Goal: Use online tool/utility: Utilize a website feature to perform a specific function

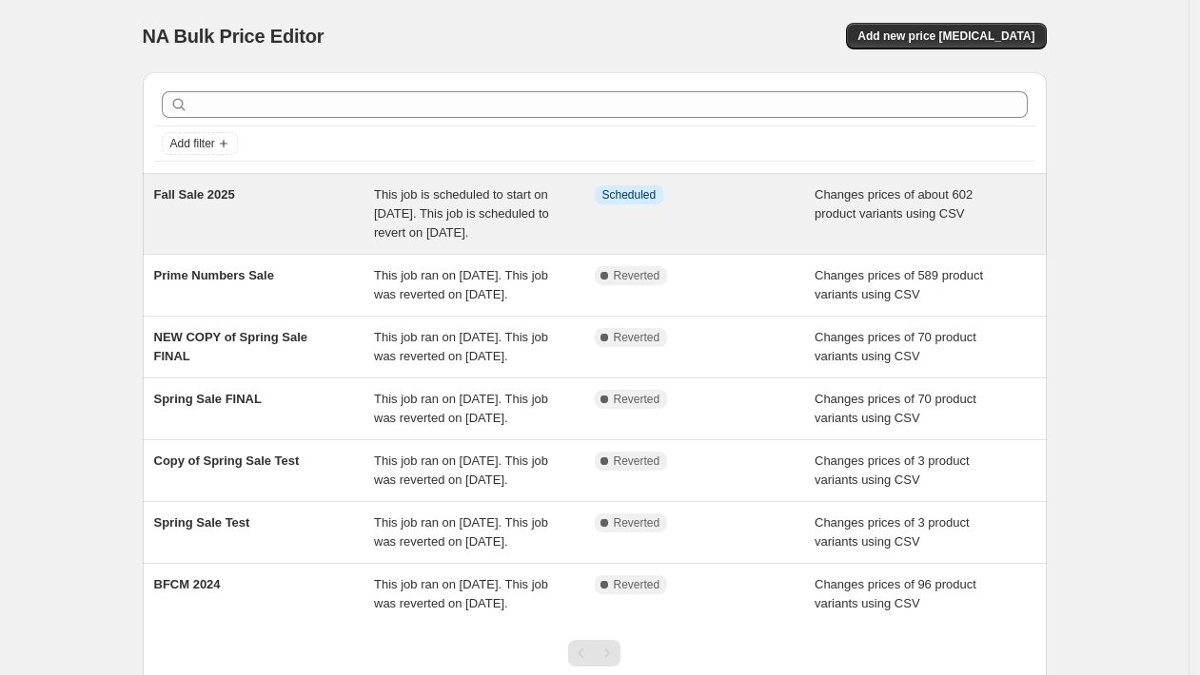
click at [300, 208] on div "Fall Sale 2025" at bounding box center [264, 214] width 221 height 57
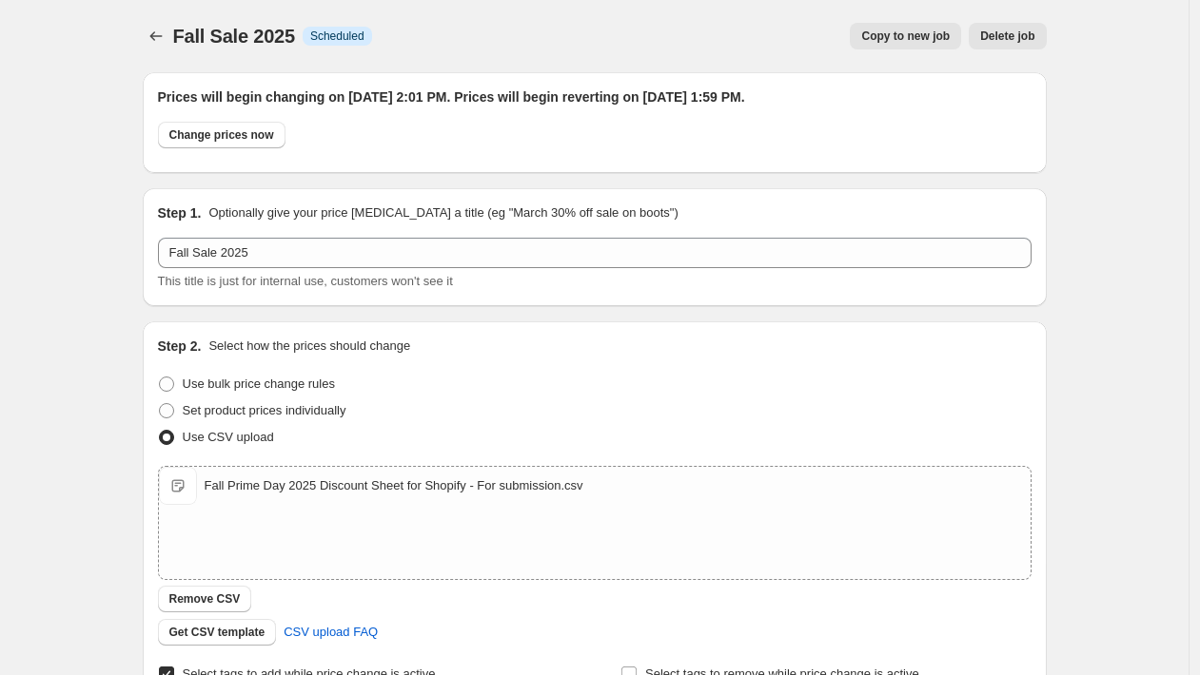
click at [623, 97] on h2 "Prices will begin changing on October 7, 2025 at 2:01 PM. Prices will begin rev…" at bounding box center [594, 97] width 873 height 19
click at [254, 143] on button "Change prices now" at bounding box center [221, 135] width 127 height 27
radio input "true"
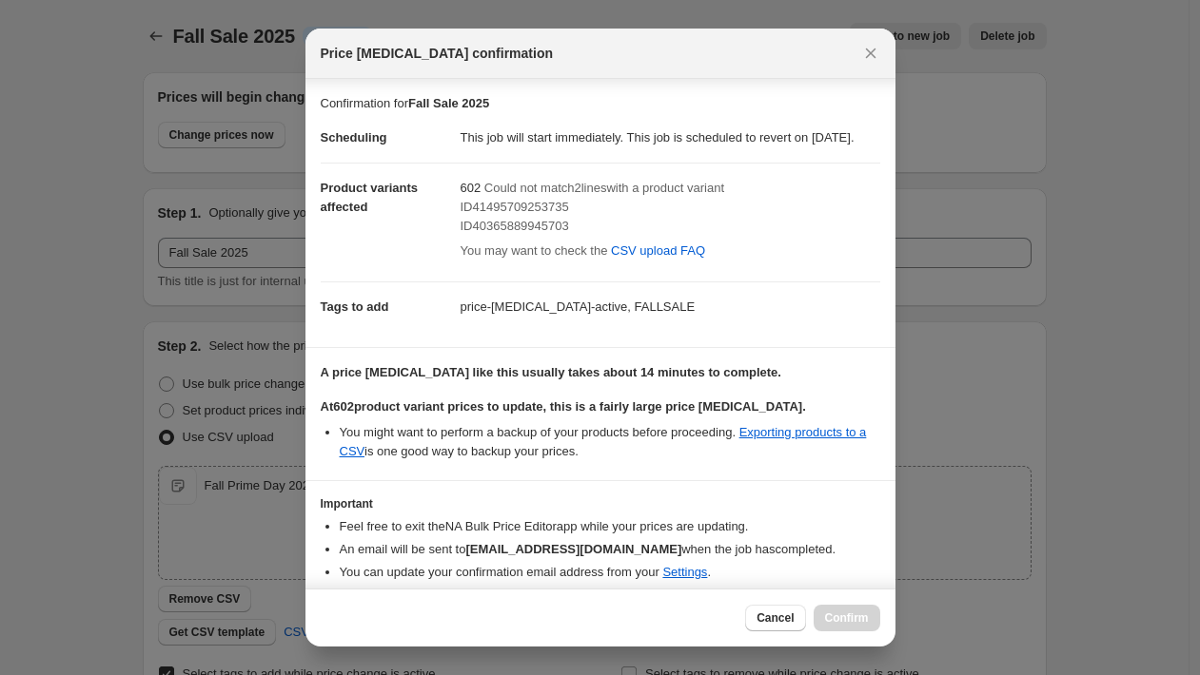
scroll to position [89, 0]
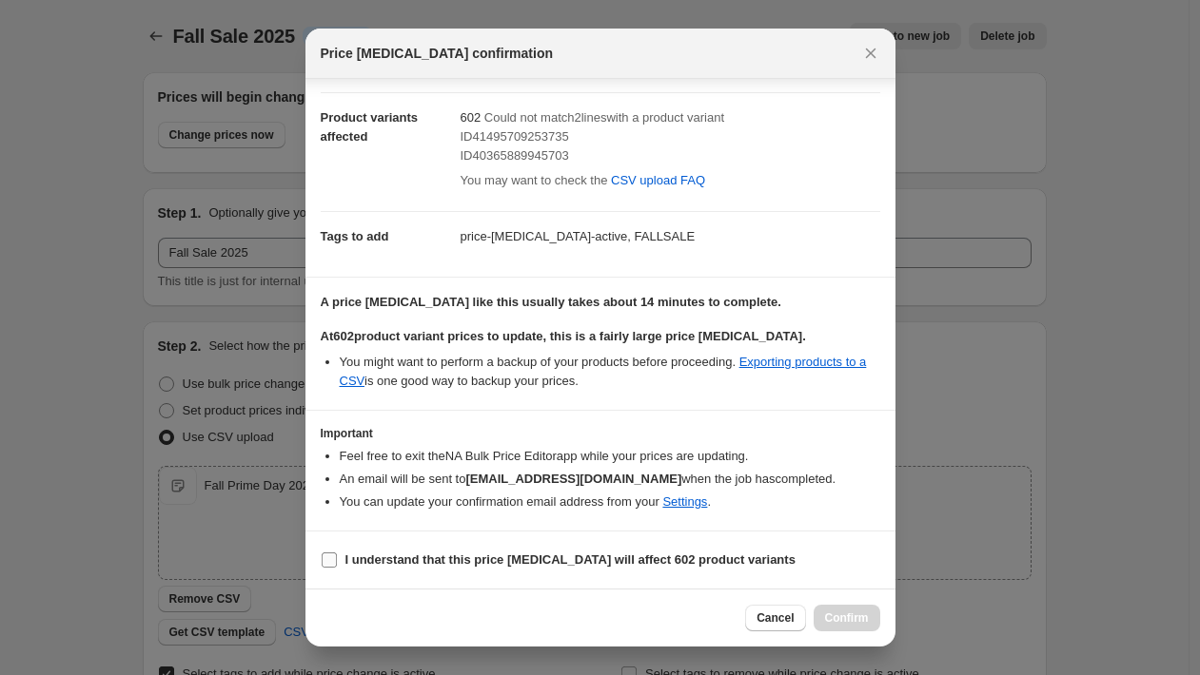
click at [659, 567] on span "I understand that this price change job will affect 602 product variants" at bounding box center [570, 560] width 450 height 19
click at [337, 567] on input "I understand that this price change job will affect 602 product variants" at bounding box center [329, 560] width 15 height 15
checkbox input "true"
click at [840, 618] on span "Confirm" at bounding box center [847, 618] width 44 height 15
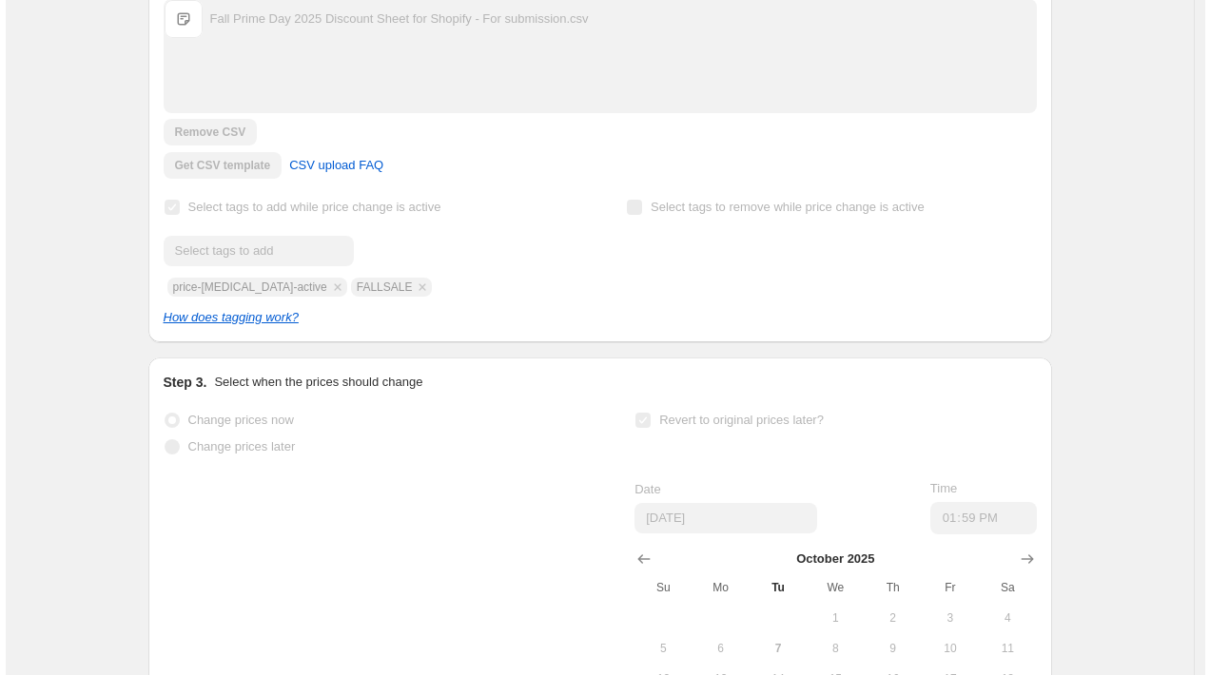
scroll to position [0, 0]
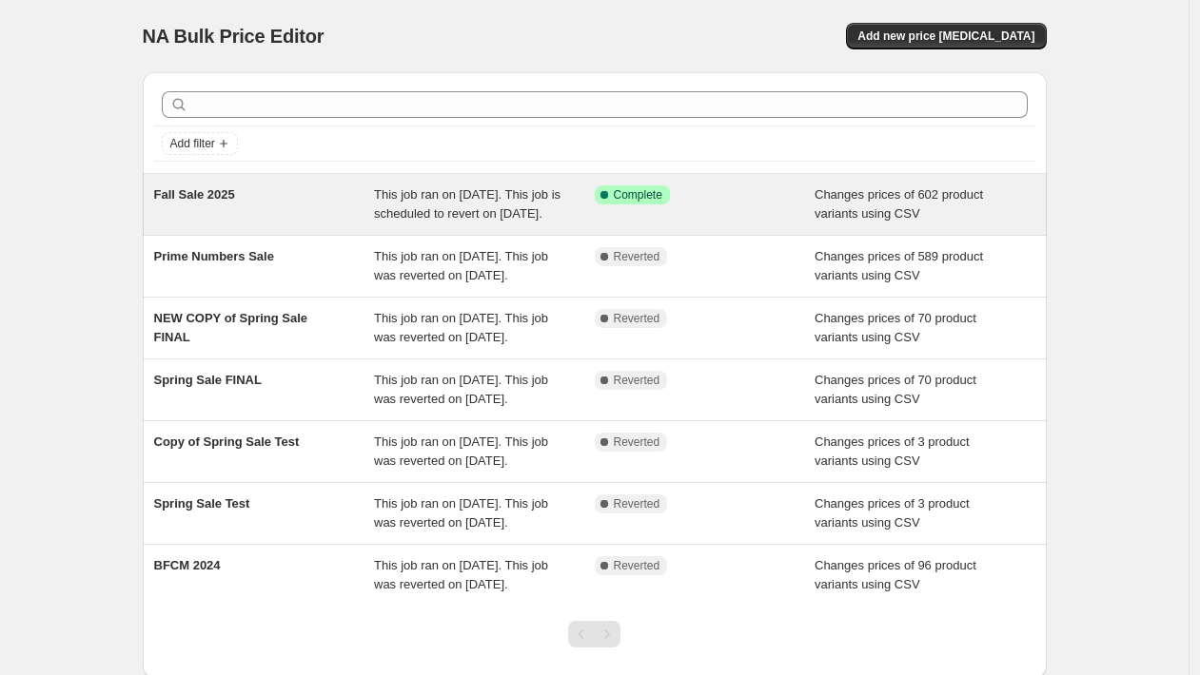
click at [336, 208] on div "Fall Sale 2025" at bounding box center [264, 205] width 221 height 38
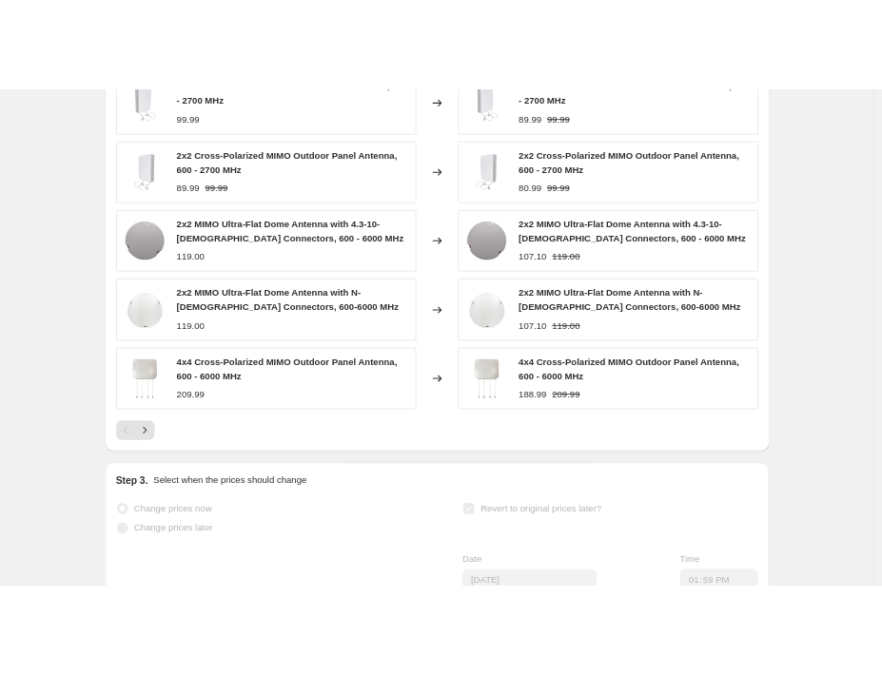
scroll to position [1393, 0]
